Goal: Transaction & Acquisition: Purchase product/service

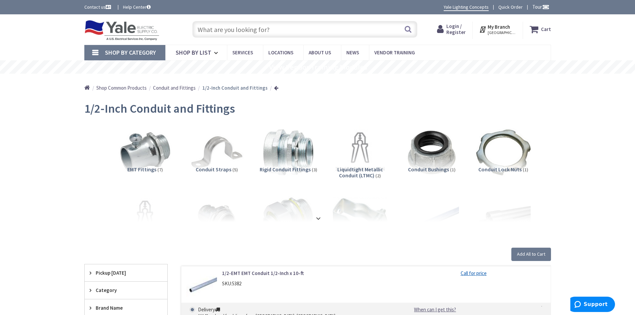
click at [526, 254] on button "Add All to Cart" at bounding box center [532, 254] width 40 height 13
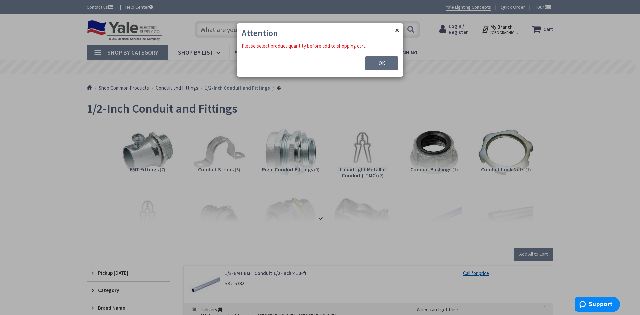
click at [386, 63] on button "OK" at bounding box center [381, 63] width 33 height 14
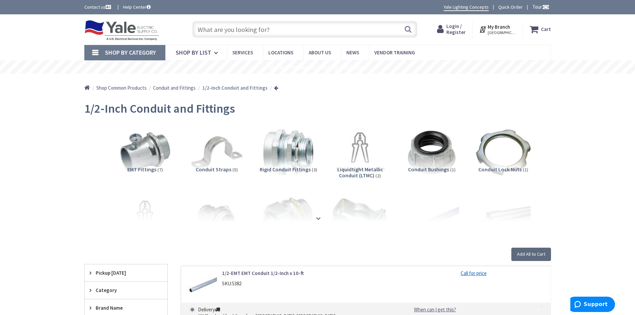
scroll to position [33, 0]
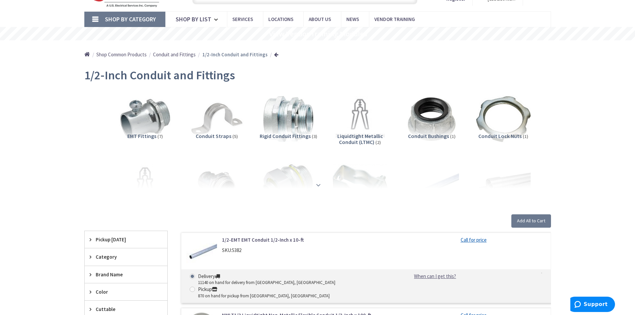
click at [319, 183] on strong at bounding box center [318, 184] width 8 height 7
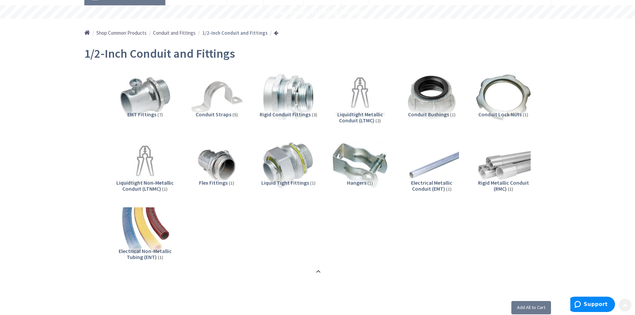
scroll to position [67, 0]
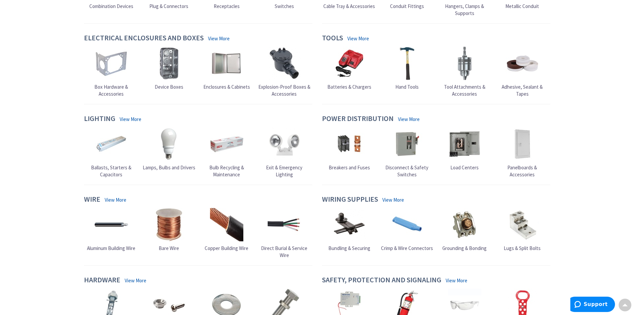
scroll to position [233, 0]
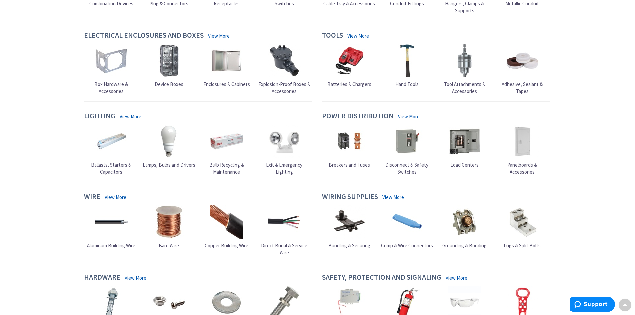
click at [224, 225] on img at bounding box center [226, 221] width 33 height 33
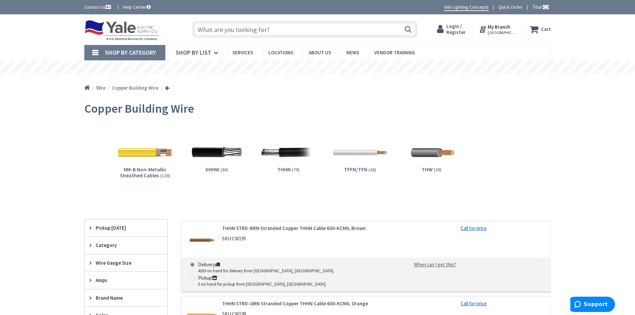
click at [459, 30] on span "Login / Register" at bounding box center [456, 29] width 19 height 12
